Goal: Find contact information: Find contact information

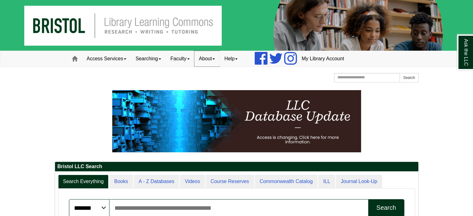
click at [210, 57] on link "About" at bounding box center [208, 59] width 26 height 16
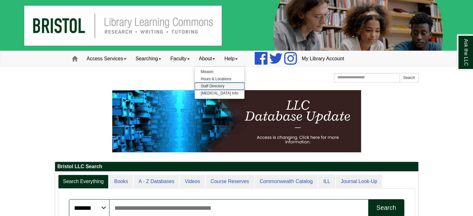
click at [214, 86] on link "Staff Directory" at bounding box center [220, 86] width 50 height 7
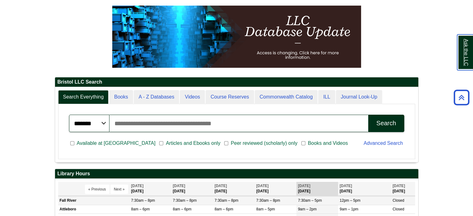
scroll to position [75, 364]
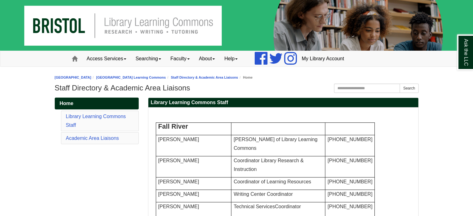
click at [93, 133] on li "Academic Area Liaisons" at bounding box center [100, 139] width 78 height 12
click at [94, 136] on link "Academic Area Liaisons" at bounding box center [92, 138] width 53 height 5
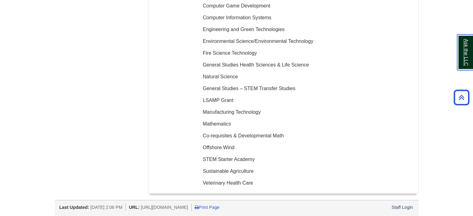
scroll to position [1237, 0]
